Goal: Information Seeking & Learning: Learn about a topic

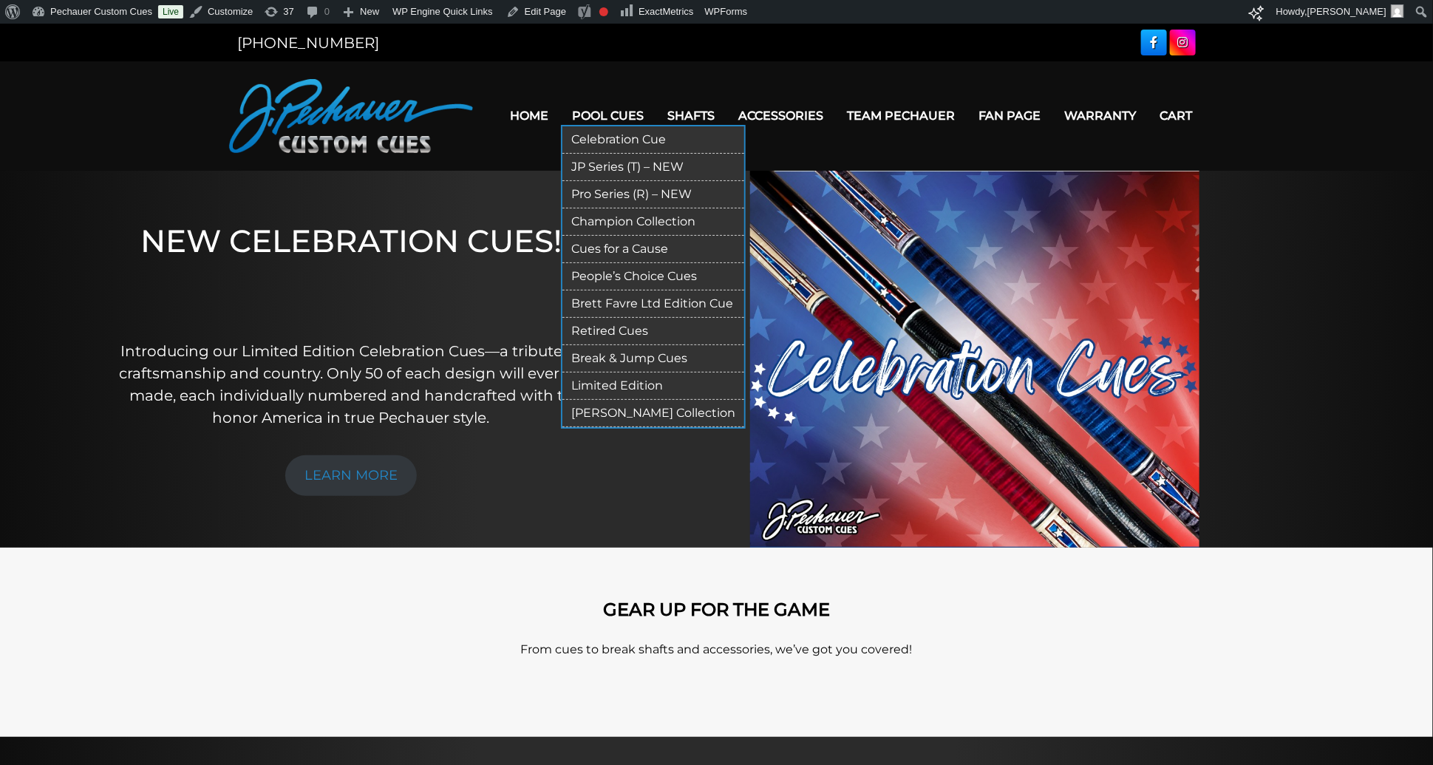
click at [621, 378] on link "Limited Edition" at bounding box center [653, 385] width 182 height 27
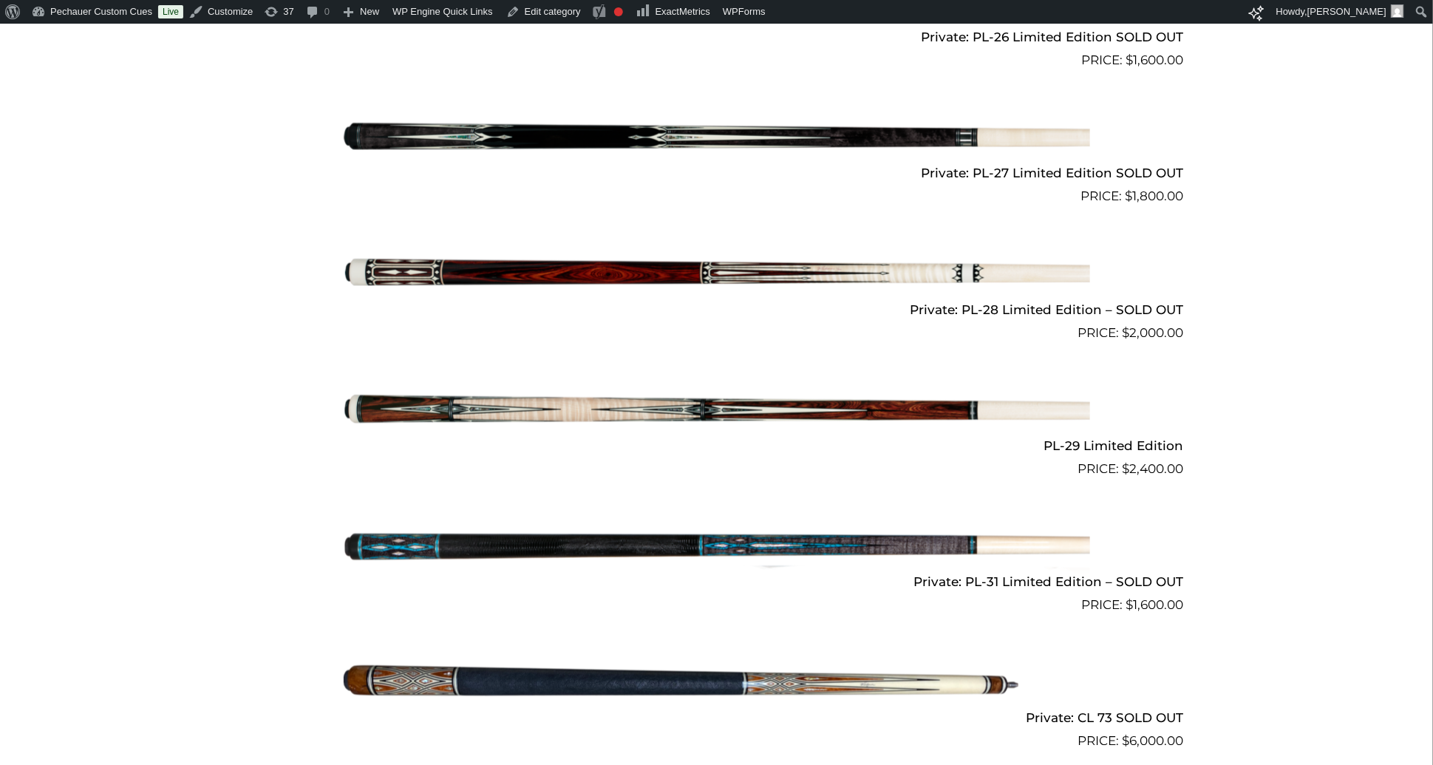
scroll to position [3594, 0]
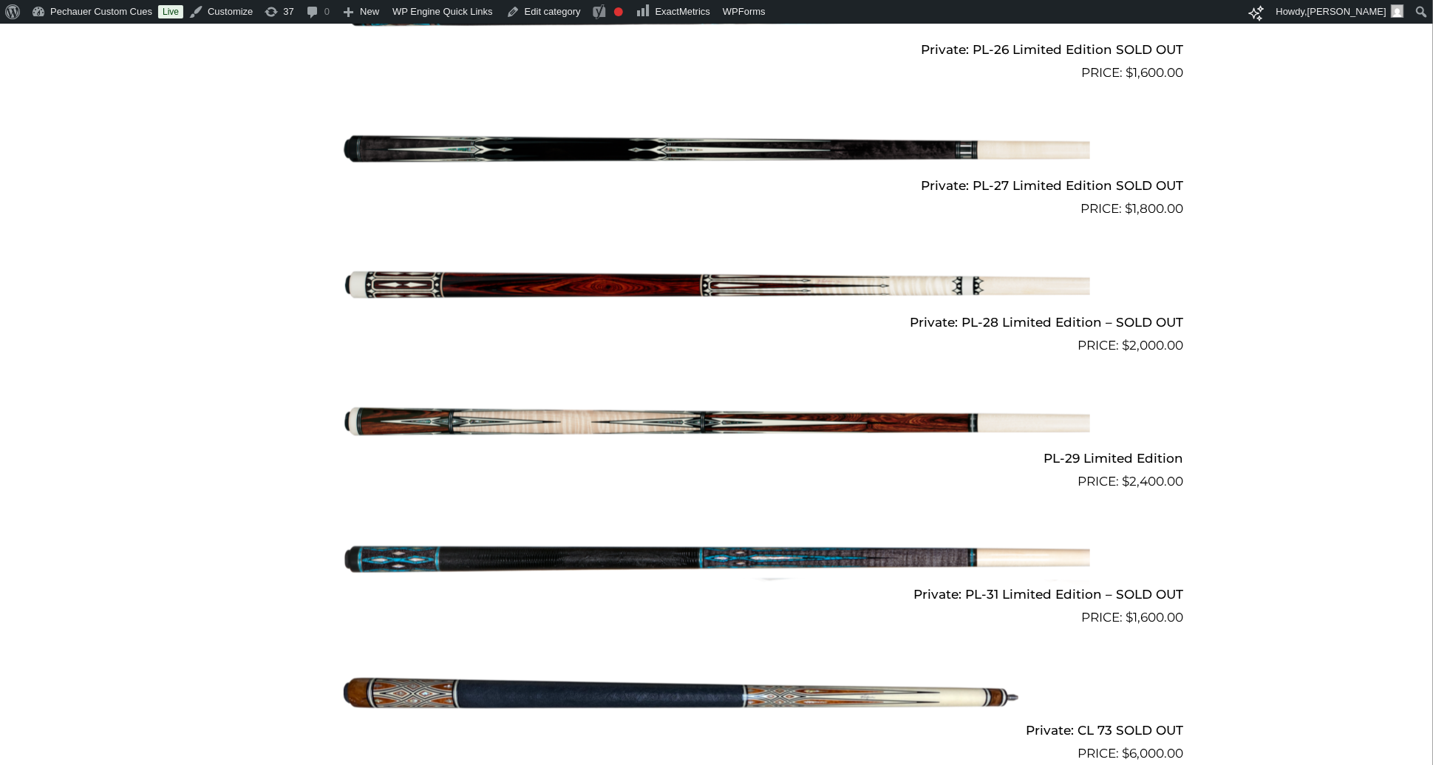
click at [624, 407] on img at bounding box center [717, 423] width 746 height 124
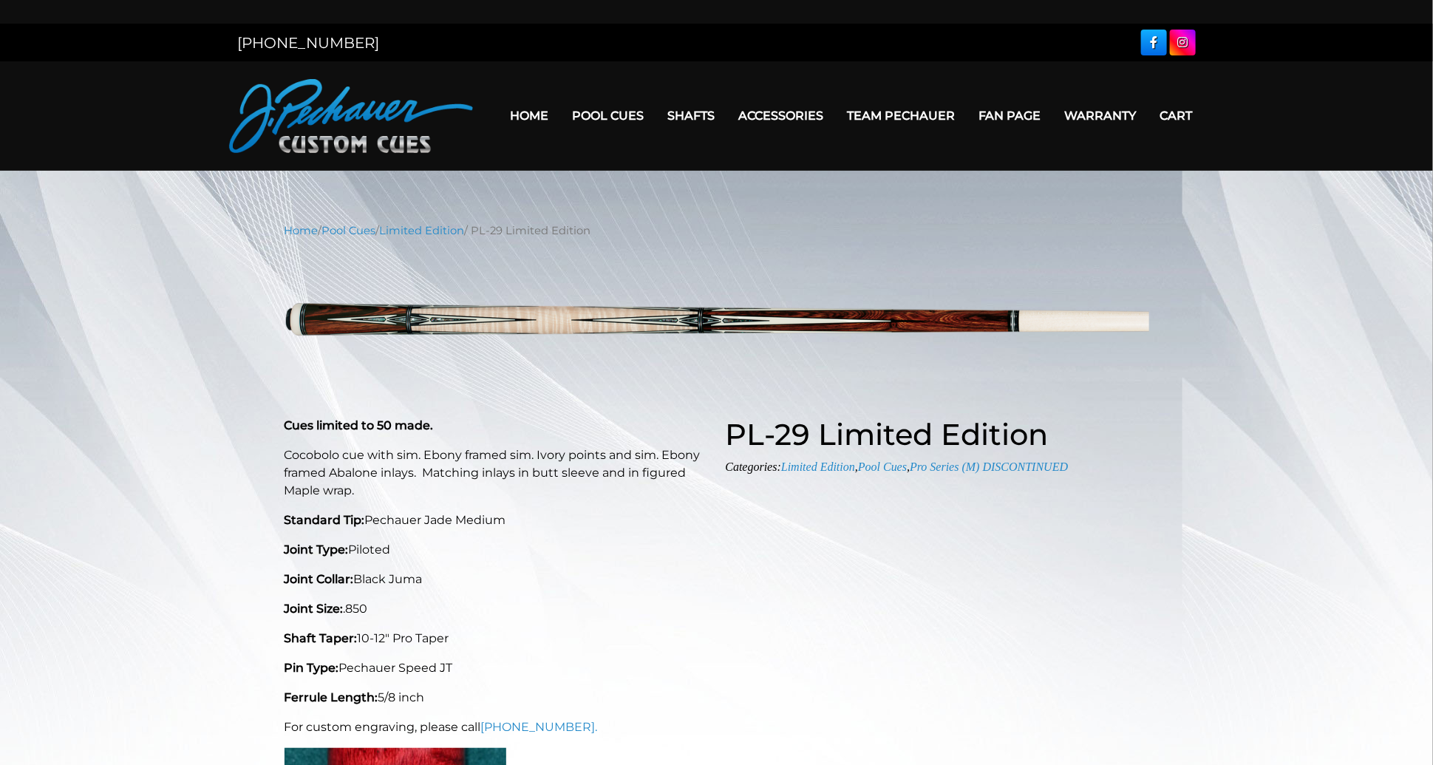
select select "********"
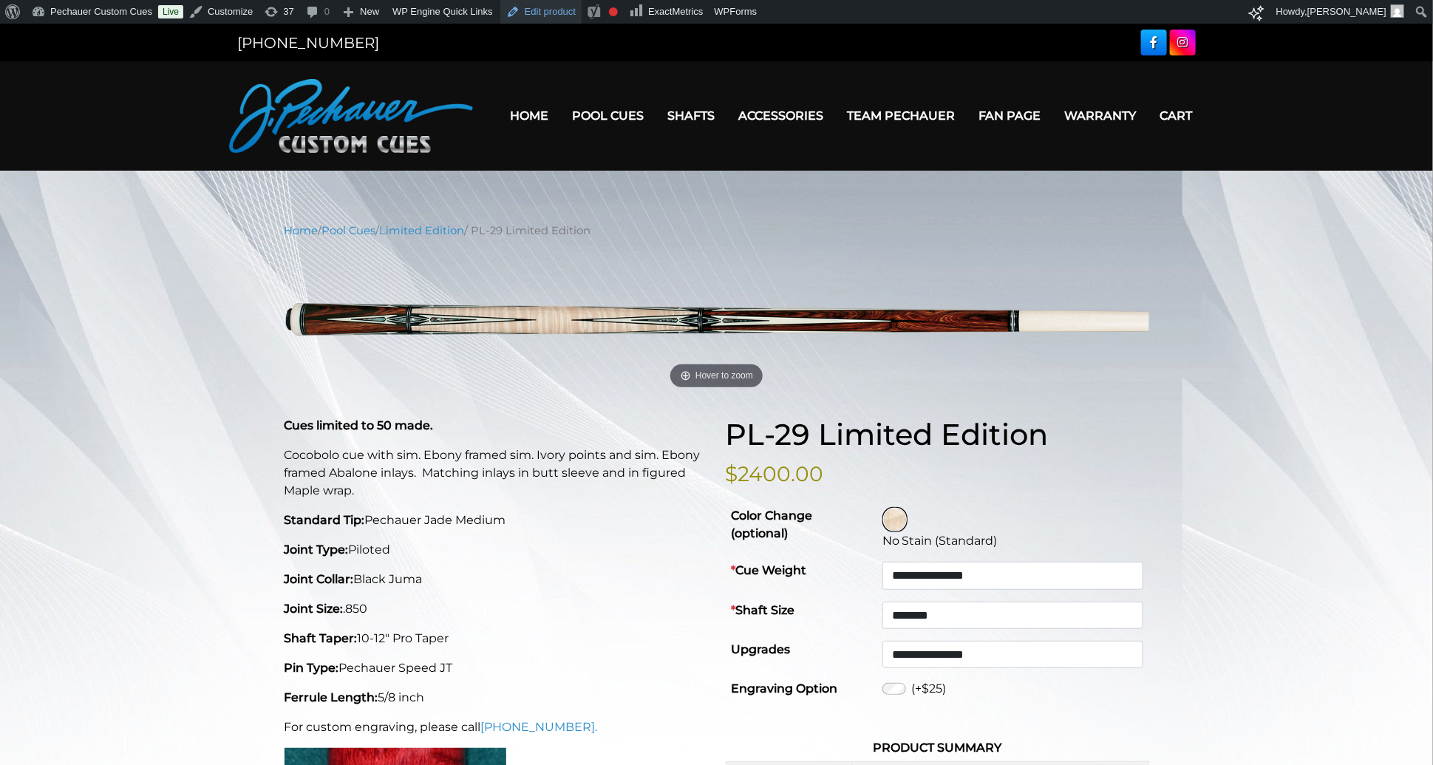
click at [564, 8] on link "Edit product" at bounding box center [540, 12] width 81 height 24
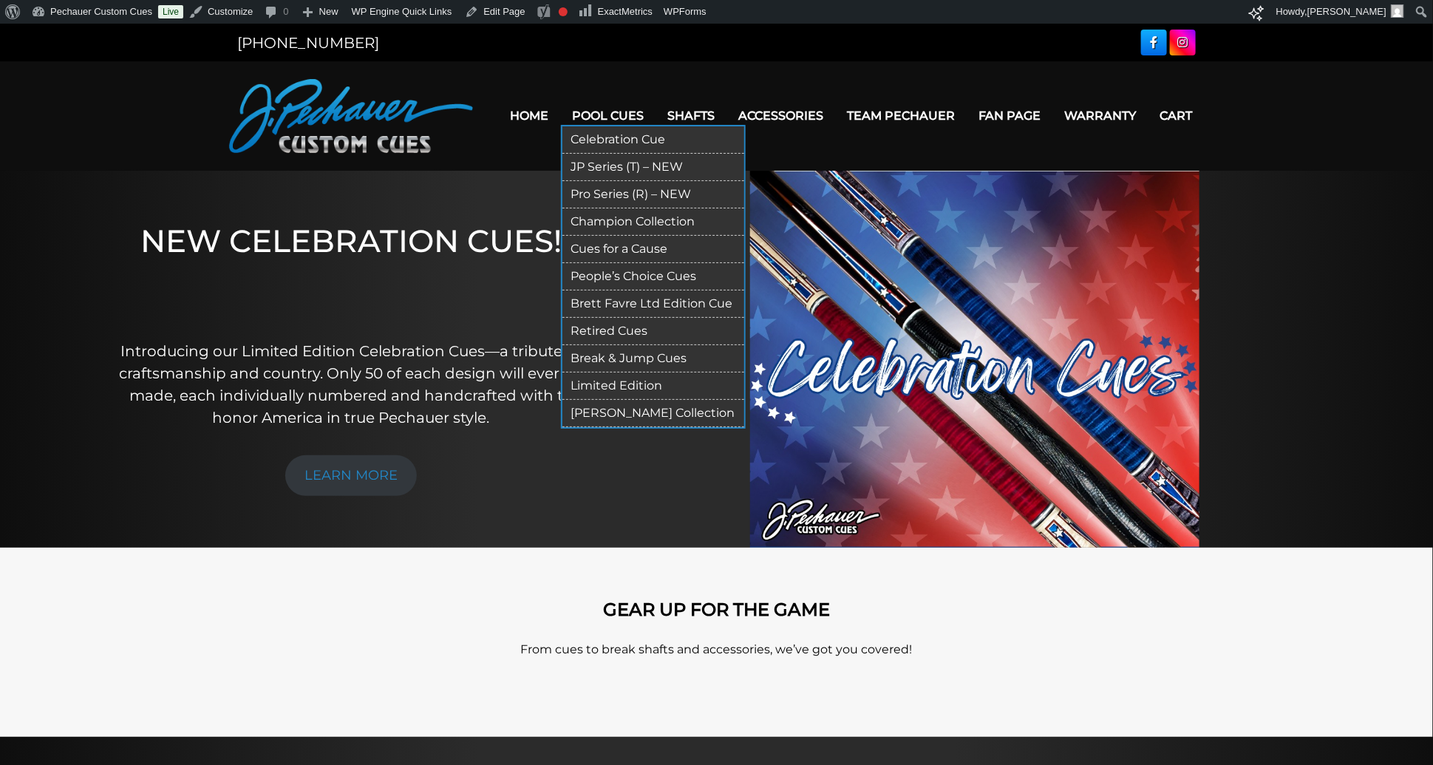
click at [594, 330] on link "Retired Cues" at bounding box center [653, 331] width 182 height 27
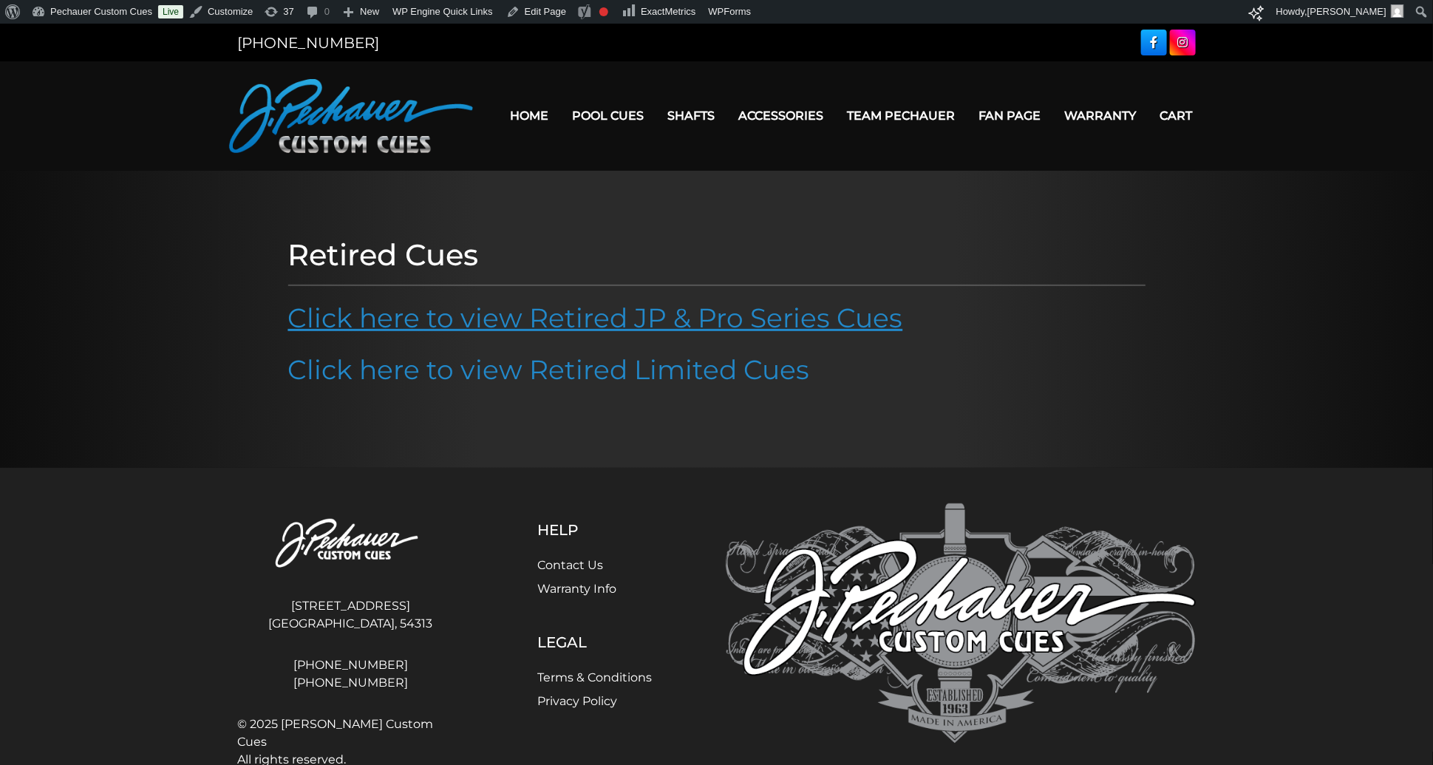
click at [613, 325] on link "Click here to view Retired JP & Pro Series Cues" at bounding box center [595, 317] width 615 height 33
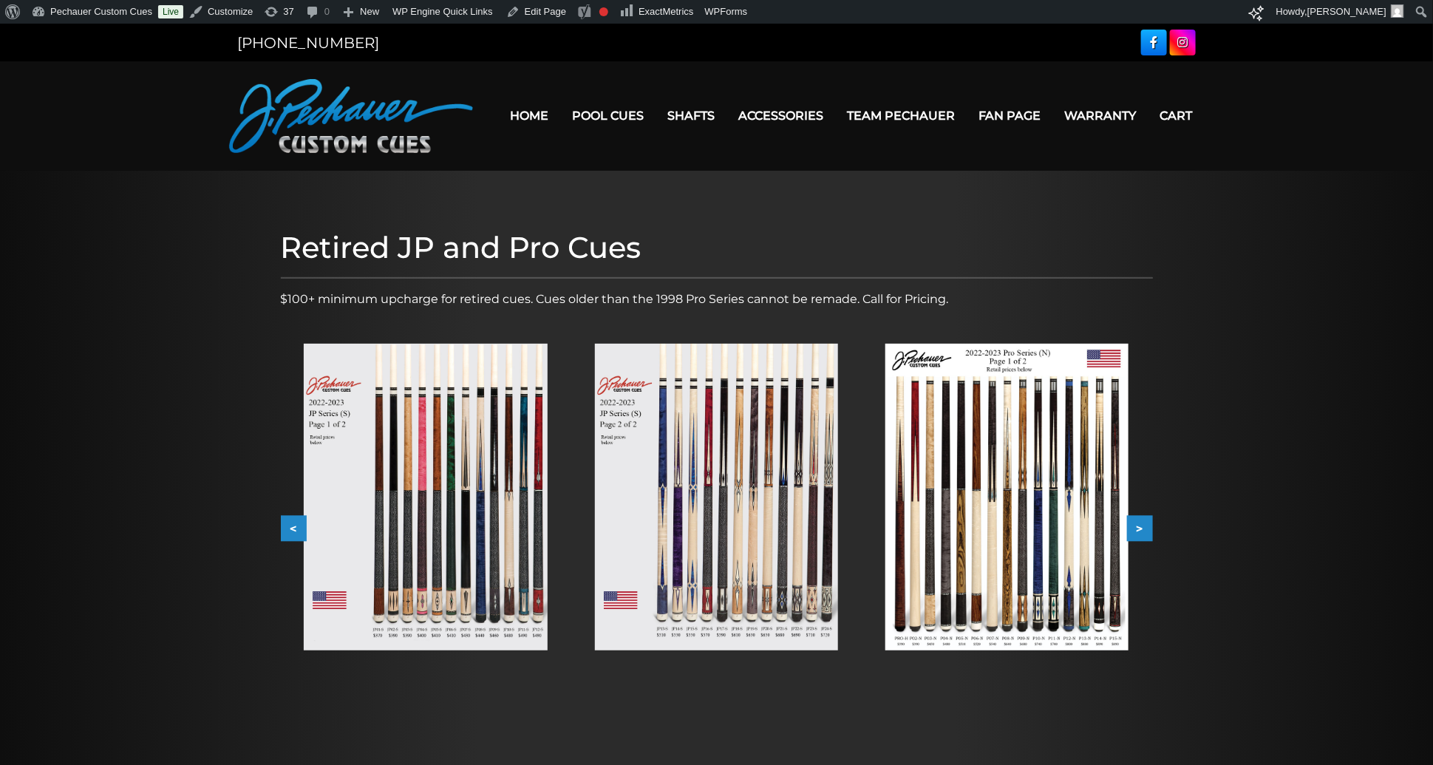
click at [503, 427] on img at bounding box center [425, 497] width 243 height 307
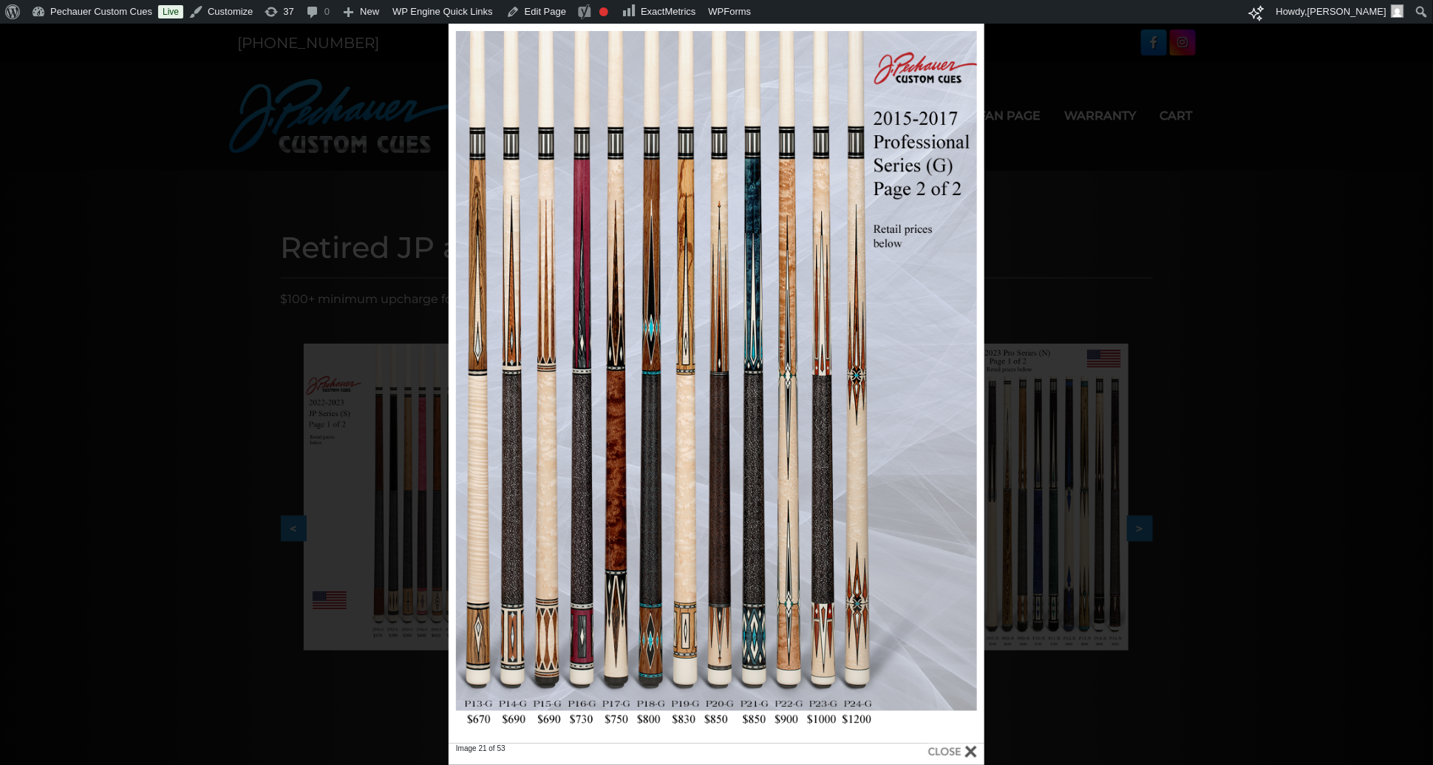
click at [1145, 177] on div "Image 21 of 53" at bounding box center [716, 394] width 1433 height 741
